Goal: Task Accomplishment & Management: Manage account settings

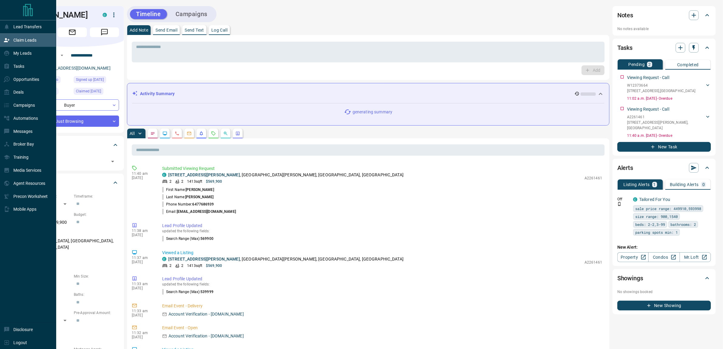
click at [18, 38] on p "Claim Leads" at bounding box center [24, 40] width 23 height 5
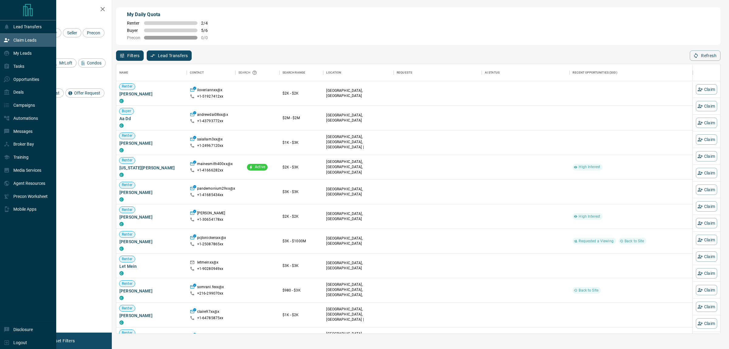
scroll to position [263, 598]
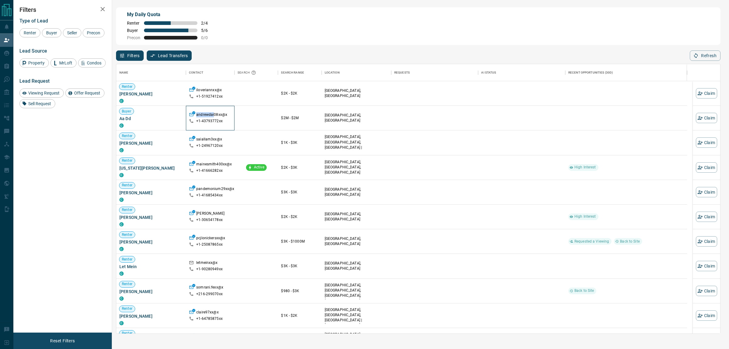
drag, startPoint x: 214, startPoint y: 117, endPoint x: 195, endPoint y: 115, distance: 18.7
click at [195, 115] on div "andrewdai08xx@x" at bounding box center [210, 115] width 43 height 6
click at [698, 117] on button "Claim" at bounding box center [706, 118] width 21 height 10
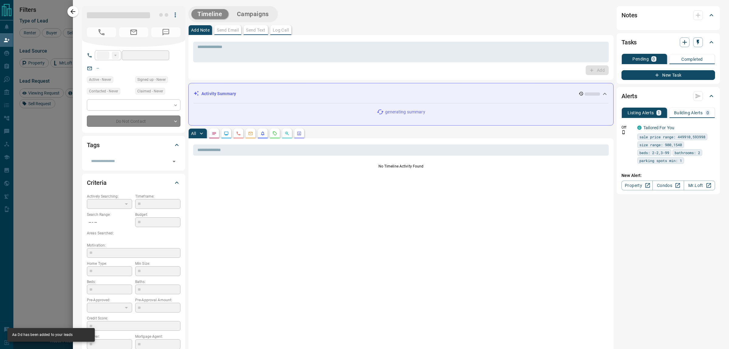
type input "**"
type input "**********"
type input "**"
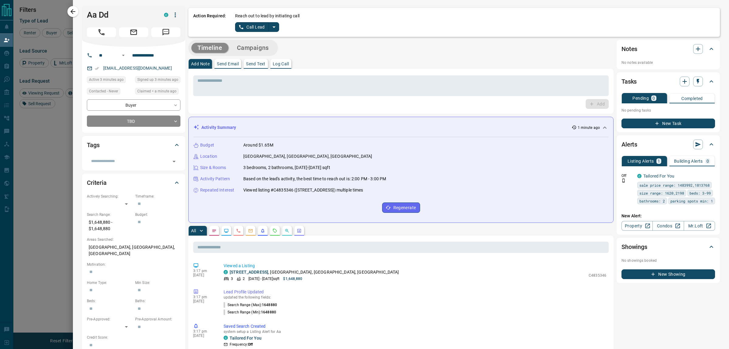
click at [140, 31] on button "Email" at bounding box center [133, 32] width 29 height 10
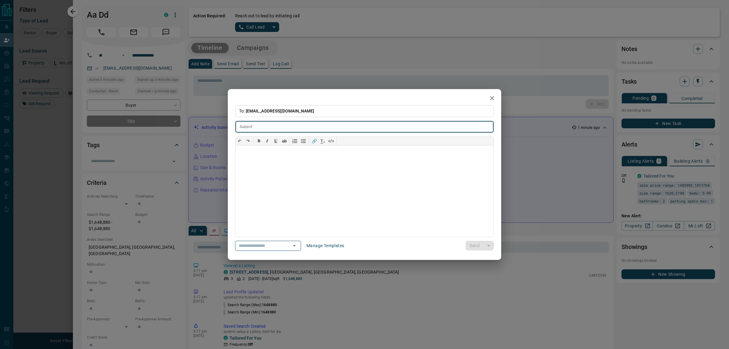
click at [231, 45] on div "**********" at bounding box center [364, 174] width 729 height 349
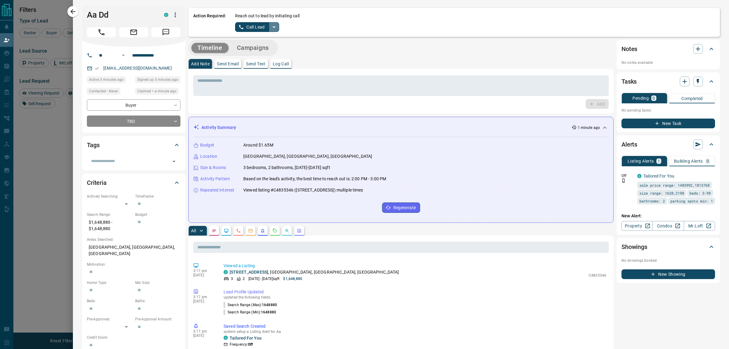
click at [275, 28] on icon "split button" at bounding box center [273, 26] width 7 height 7
click at [263, 46] on li "Log Manual Call" at bounding box center [256, 47] width 37 height 9
click at [252, 23] on button "Log Manual Call" at bounding box center [255, 27] width 40 height 10
click at [242, 25] on button "Yes" at bounding box center [241, 26] width 12 height 9
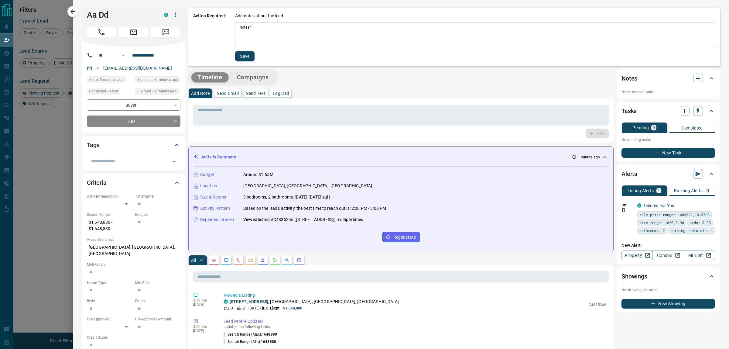
click at [280, 36] on textarea "Notes   *" at bounding box center [474, 35] width 471 height 21
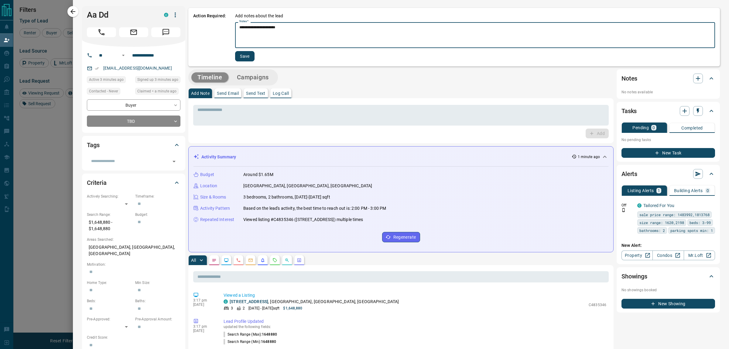
type textarea "**********"
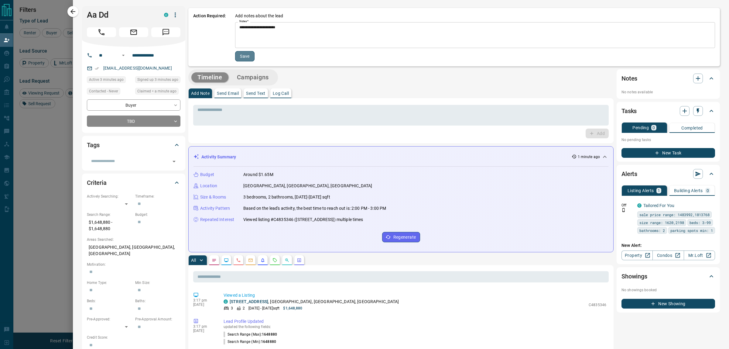
click at [240, 55] on button "Save" at bounding box center [244, 56] width 19 height 10
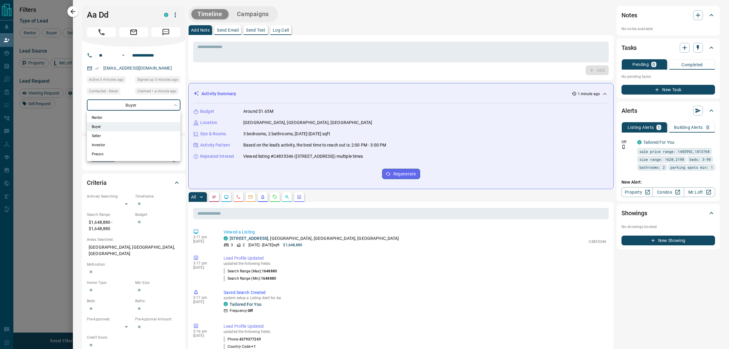
click at [157, 106] on body "Lead Transfers Claim Leads My Leads Tasks Opportunities Deals Campaigns Automat…" at bounding box center [364, 145] width 729 height 291
click at [157, 106] on div at bounding box center [364, 174] width 729 height 349
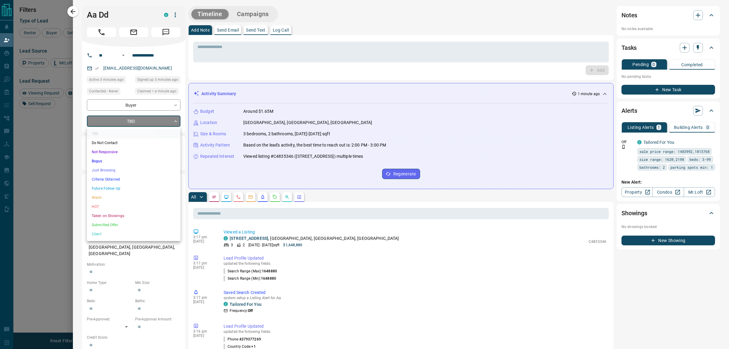
click at [143, 125] on body "Lead Transfers Claim Leads My Leads Tasks Opportunities Deals Campaigns Automat…" at bounding box center [364, 145] width 729 height 291
click at [133, 169] on li "Just Browsing" at bounding box center [134, 170] width 94 height 9
type input "*"
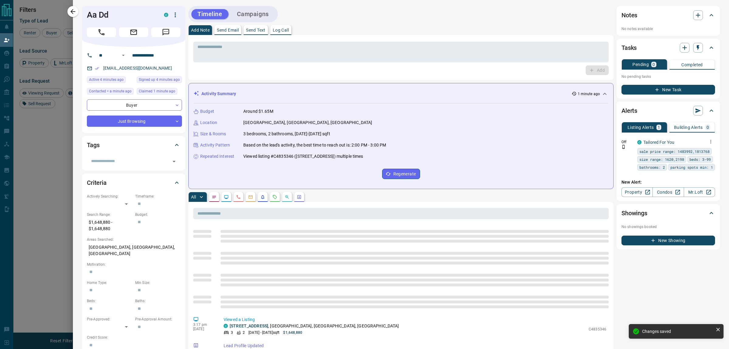
click at [706, 137] on button "button" at bounding box center [710, 141] width 9 height 9
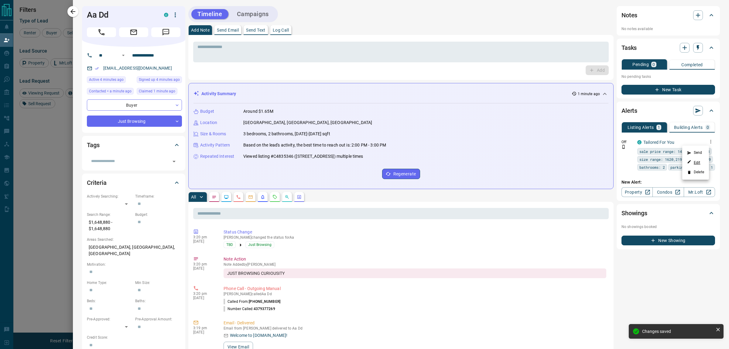
click at [696, 163] on link "Edit" at bounding box center [693, 162] width 13 height 6
click at [78, 12] on div at bounding box center [364, 174] width 729 height 349
click at [74, 11] on div at bounding box center [364, 174] width 729 height 349
click at [74, 7] on button "button" at bounding box center [72, 11] width 11 height 11
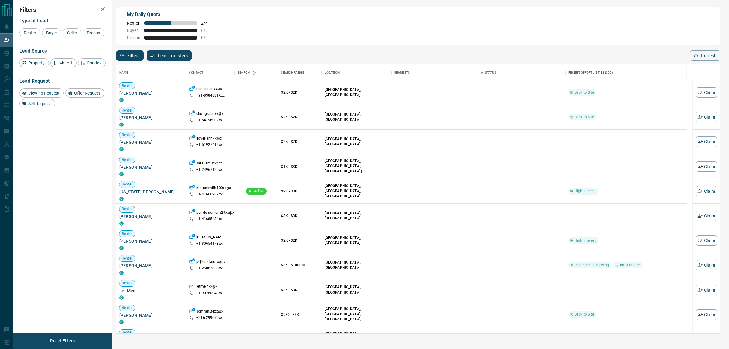
scroll to position [0, 0]
click at [698, 51] on div "Filters Lead Transfers 0 Refresh" at bounding box center [418, 53] width 604 height 16
click at [697, 56] on icon "button" at bounding box center [696, 55] width 4 height 5
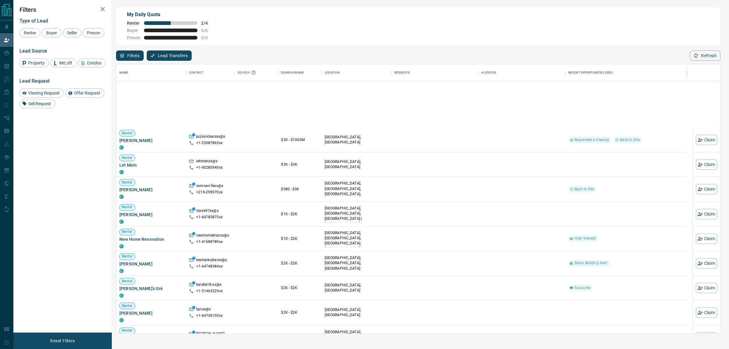
scroll to position [38, 0]
